Goal: Task Accomplishment & Management: Manage account settings

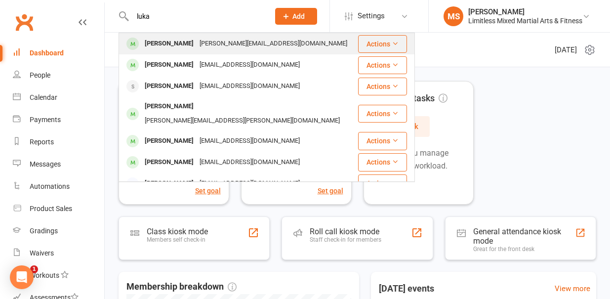
type input "luka"
click at [176, 46] on div "[PERSON_NAME]" at bounding box center [169, 44] width 55 height 14
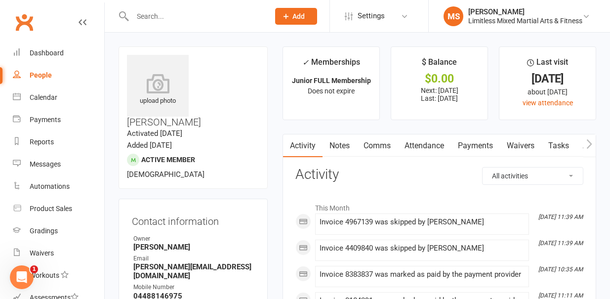
click at [483, 142] on link "Payments" at bounding box center [475, 145] width 49 height 23
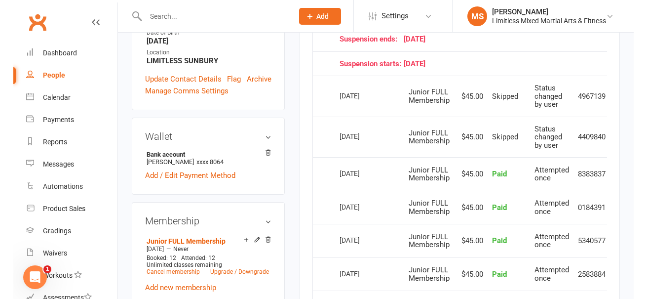
scroll to position [290, 0]
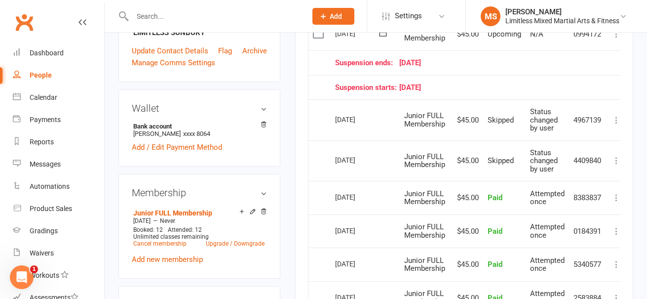
click at [609, 232] on icon at bounding box center [617, 231] width 10 height 10
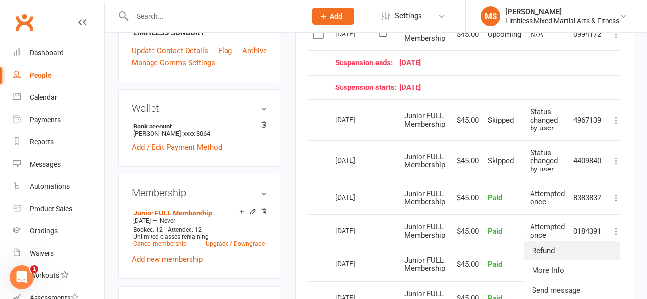
click at [580, 254] on link "Refund" at bounding box center [573, 250] width 98 height 20
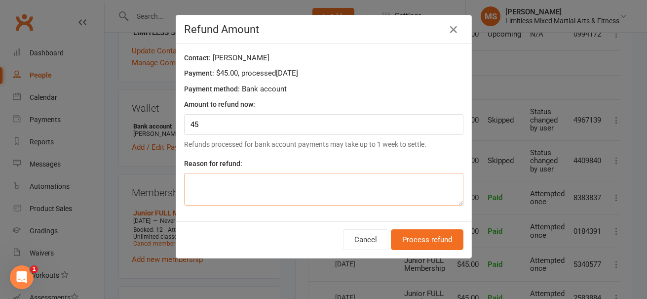
click at [316, 195] on textarea at bounding box center [323, 189] width 279 height 33
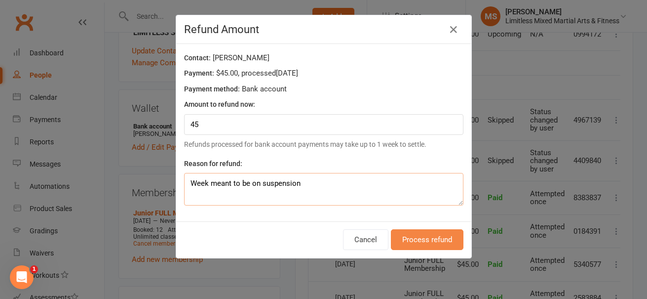
type textarea "Week meant to be on suspension"
click at [429, 238] on button "Process refund" at bounding box center [427, 239] width 73 height 21
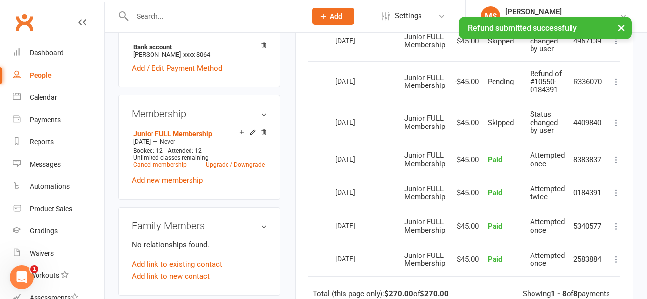
scroll to position [374, 0]
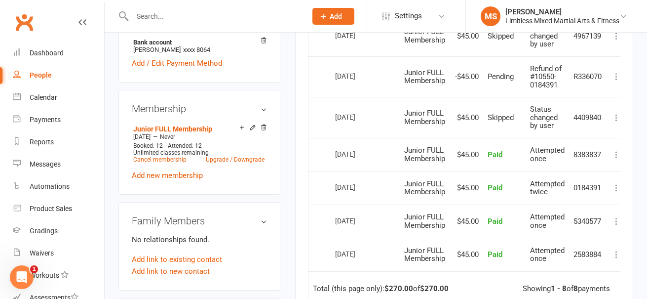
click at [609, 154] on icon at bounding box center [617, 155] width 10 height 10
click at [582, 173] on link "Refund" at bounding box center [573, 174] width 98 height 20
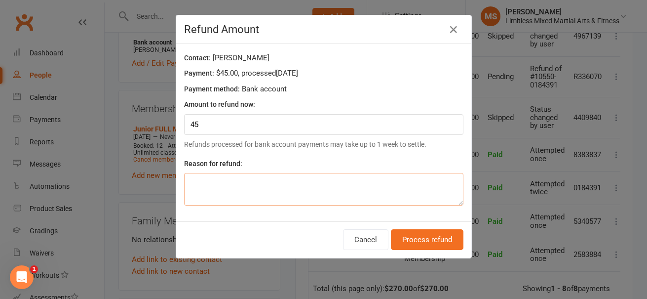
click at [305, 194] on textarea at bounding box center [323, 189] width 279 height 33
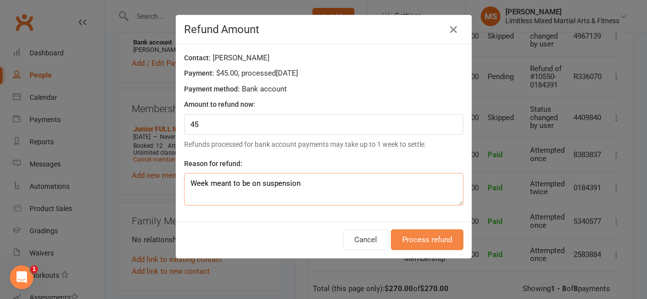
type textarea "Week meant to be on suspension"
click at [439, 247] on button "Process refund" at bounding box center [427, 239] width 73 height 21
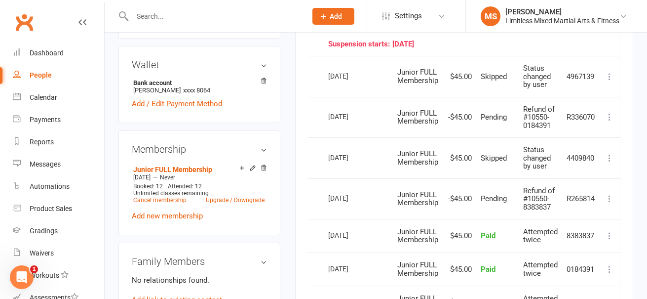
scroll to position [0, 0]
